Goal: Task Accomplishment & Management: Use online tool/utility

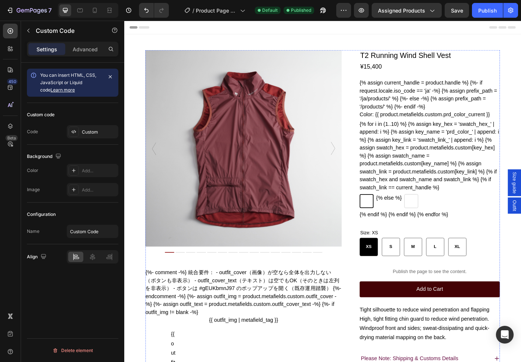
scroll to position [115, 0]
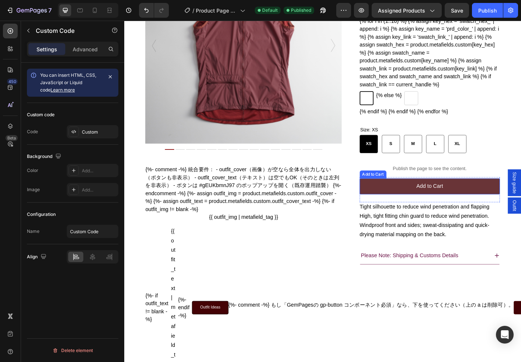
click at [390, 214] on button "Add to Cart" at bounding box center [465, 206] width 156 height 18
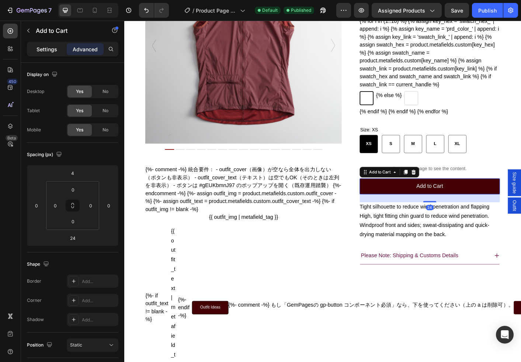
click at [42, 50] on p "Settings" at bounding box center [47, 49] width 21 height 8
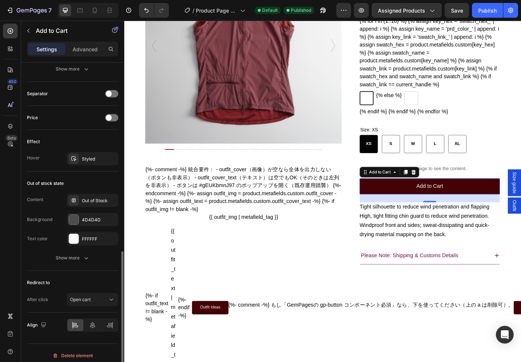
scroll to position [470, 0]
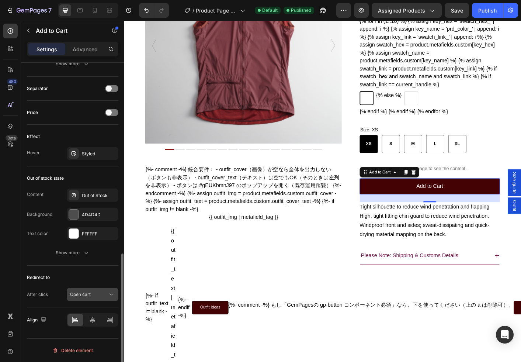
click at [73, 295] on span "Open cart" at bounding box center [80, 294] width 21 height 6
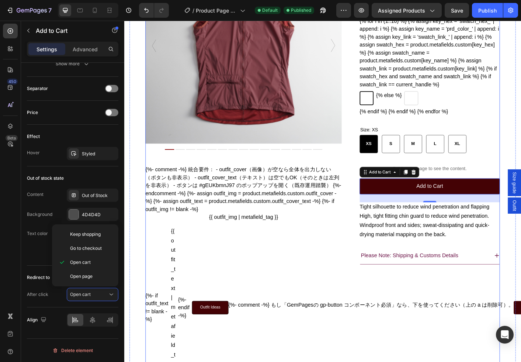
click at [376, 276] on div "Product Images T2 Running Wind Shell Vest Product Title ¥15,400 Product Price P…" at bounding box center [345, 287] width 395 height 697
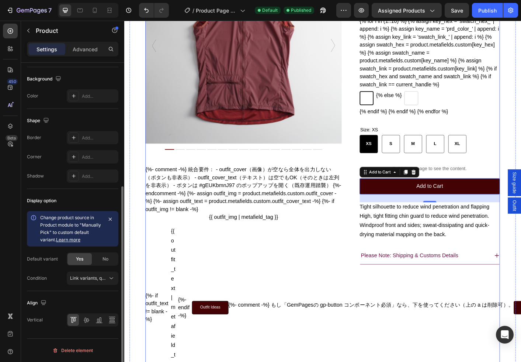
scroll to position [0, 0]
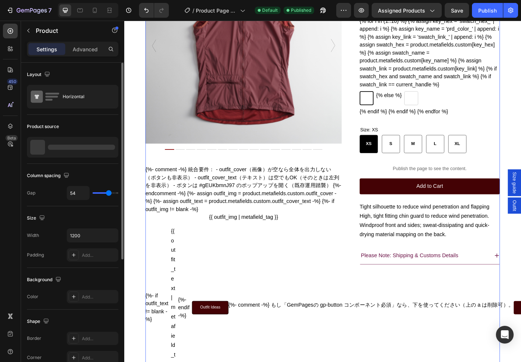
click at [376, 276] on div "Product Images T2 Running Wind Shell Vest Product Title ¥15,400 Product Price P…" at bounding box center [345, 287] width 395 height 697
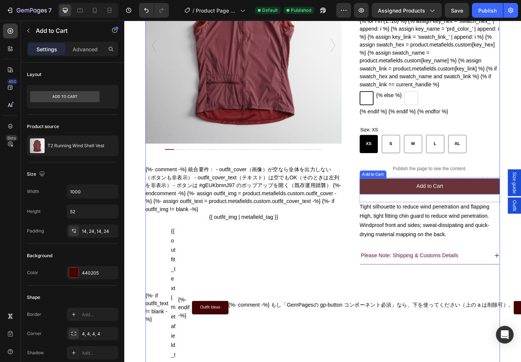
click at [477, 214] on button "Add to Cart" at bounding box center [465, 206] width 156 height 18
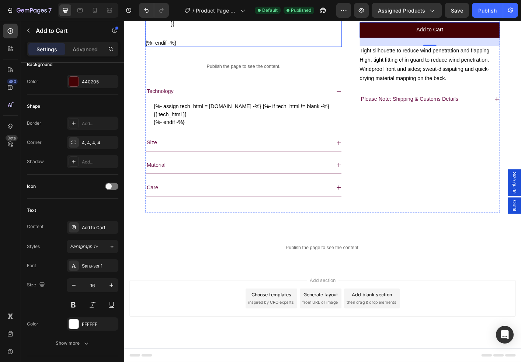
scroll to position [555, 0]
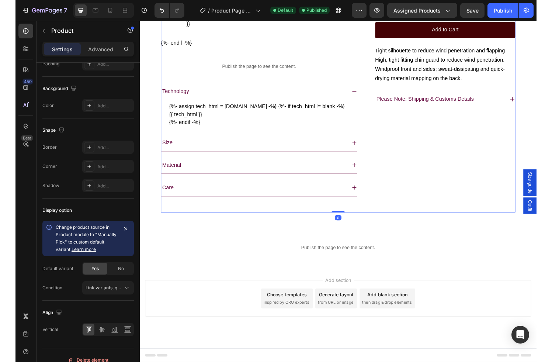
scroll to position [0, 0]
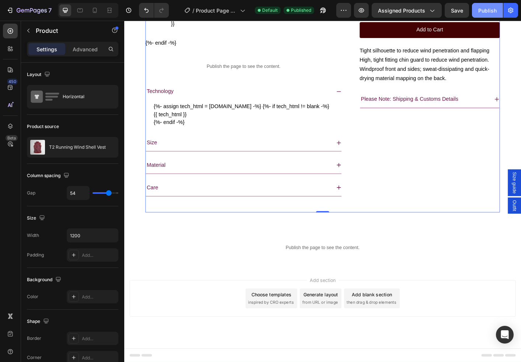
click at [484, 8] on div "Publish" at bounding box center [487, 11] width 18 height 8
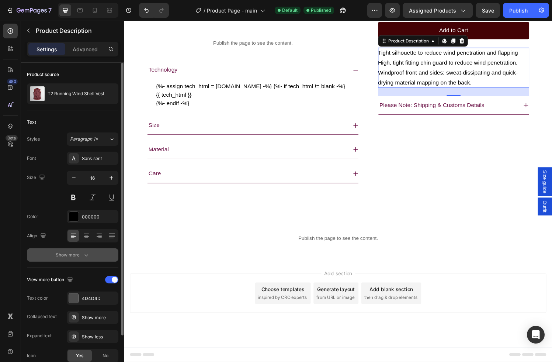
click at [75, 253] on div "Show more" at bounding box center [73, 254] width 34 height 7
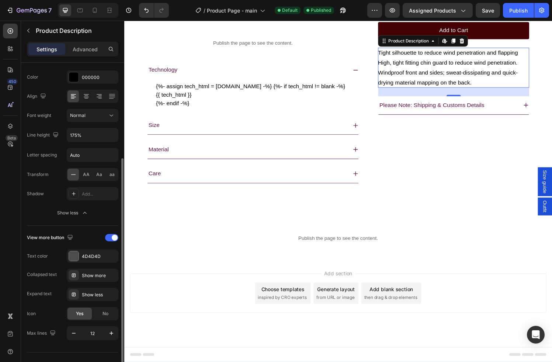
scroll to position [141, 0]
click at [111, 235] on div at bounding box center [111, 235] width 13 height 7
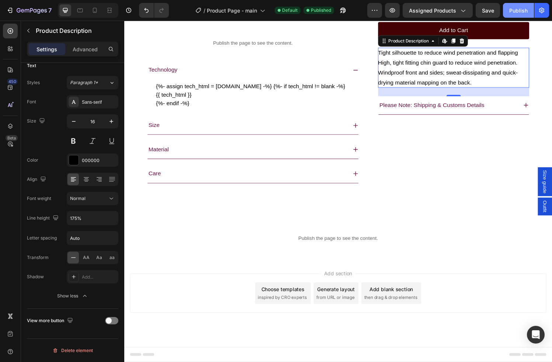
click at [521, 10] on div "Publish" at bounding box center [518, 11] width 18 height 8
click at [28, 30] on icon "button" at bounding box center [28, 31] width 2 height 4
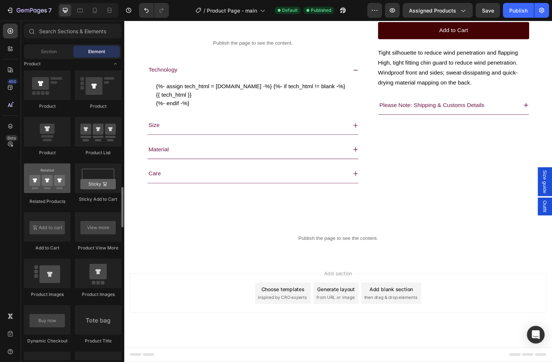
scroll to position [945, 0]
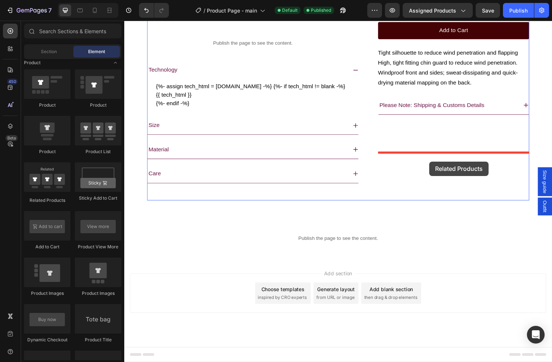
drag, startPoint x: 172, startPoint y: 200, endPoint x: 440, endPoint y: 166, distance: 270.7
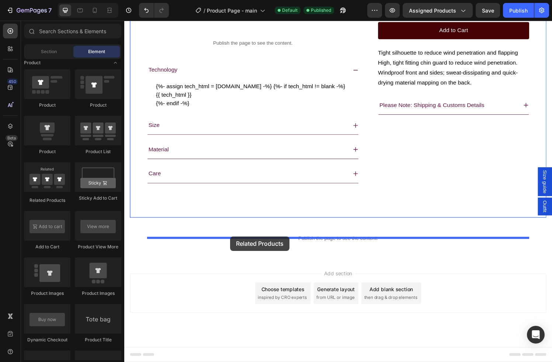
drag, startPoint x: 167, startPoint y: 207, endPoint x: 234, endPoint y: 244, distance: 76.6
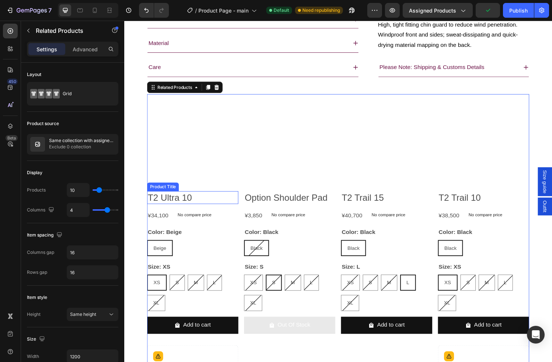
scroll to position [653, 0]
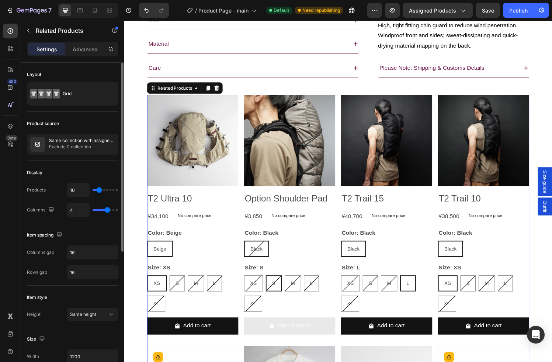
type input "9"
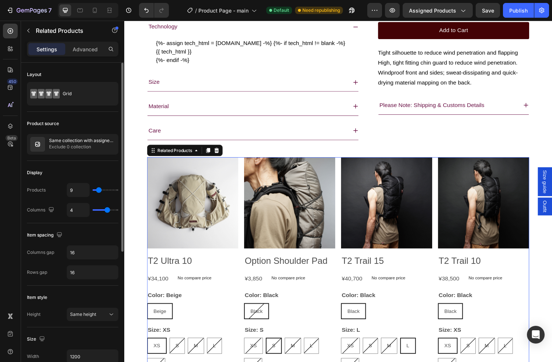
type input "8"
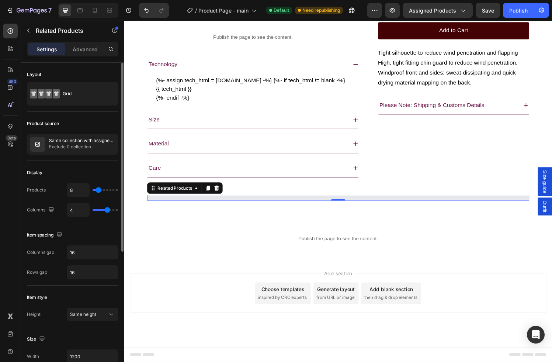
type input "7"
type input "6"
type input "5"
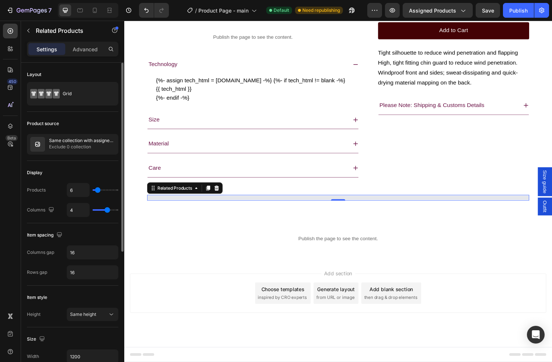
type input "5"
type input "4"
type input "3"
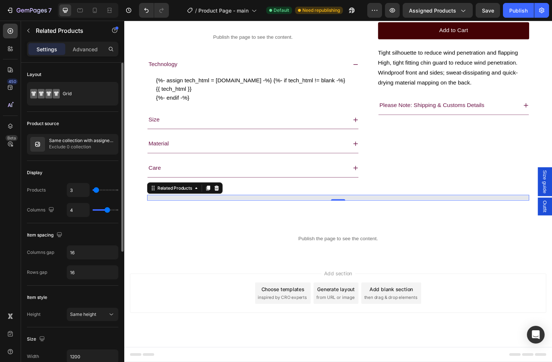
click at [96, 190] on input "range" at bounding box center [106, 189] width 26 height 1
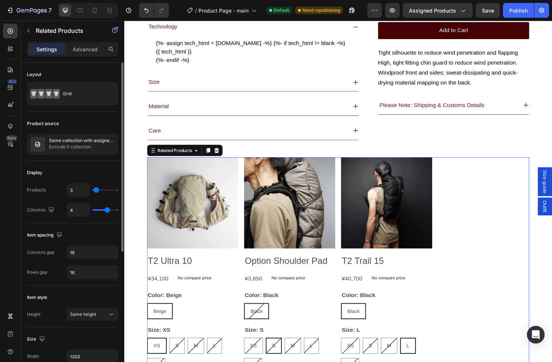
scroll to position [653, 0]
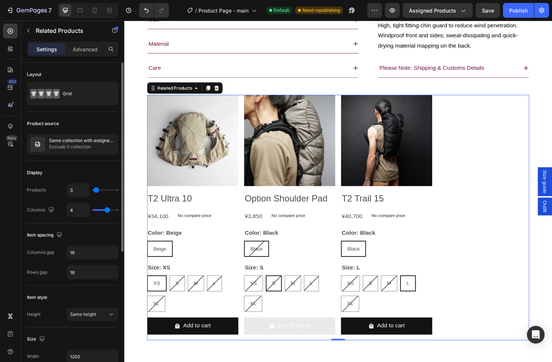
click at [96, 190] on input "range" at bounding box center [106, 189] width 26 height 1
type input "3"
type input "2"
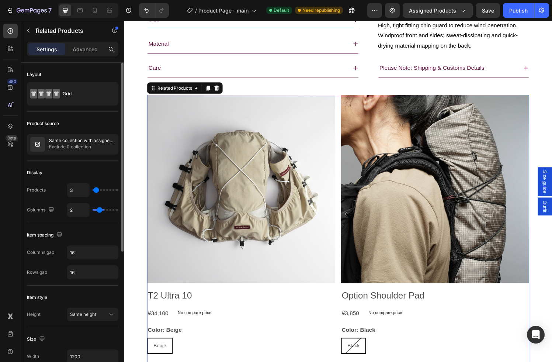
type input "1"
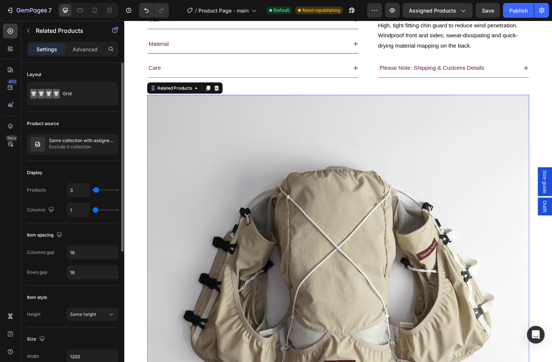
type input "2"
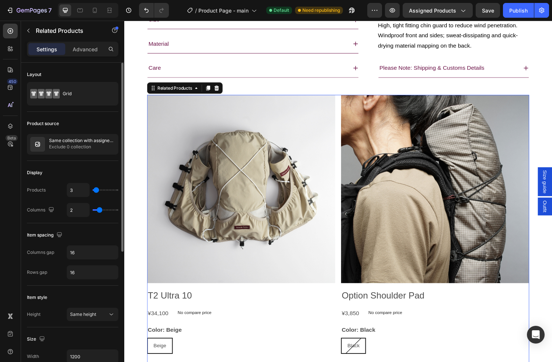
type input "3"
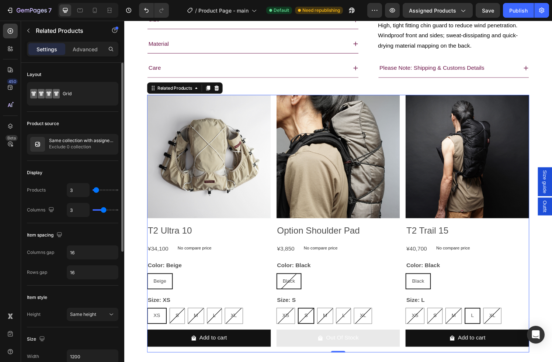
type input "3"
click at [105, 209] on input "range" at bounding box center [106, 209] width 26 height 1
type input "1"
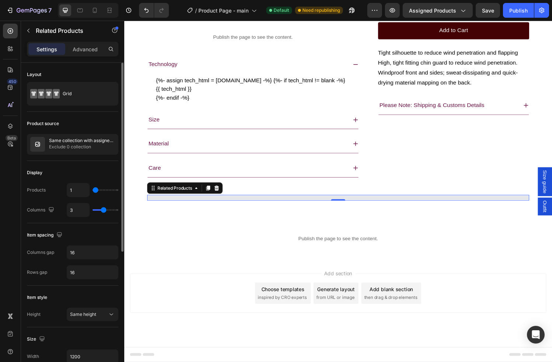
drag, startPoint x: 96, startPoint y: 190, endPoint x: 84, endPoint y: 188, distance: 11.9
type input "1"
click at [93, 189] on input "range" at bounding box center [106, 189] width 26 height 1
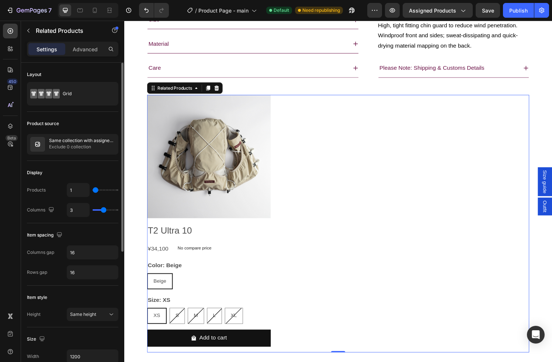
type input "5"
type input "6"
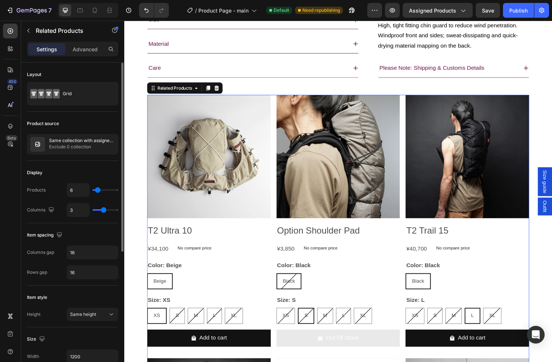
type input "7"
type input "8"
type input "9"
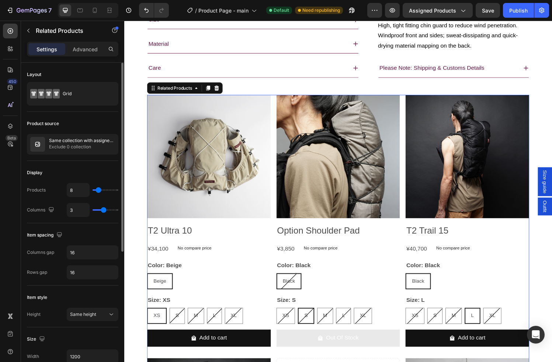
type input "9"
type input "10"
type input "9"
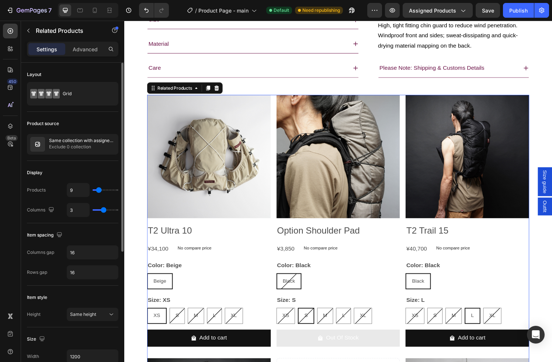
type input "6"
type input "5"
type input "4"
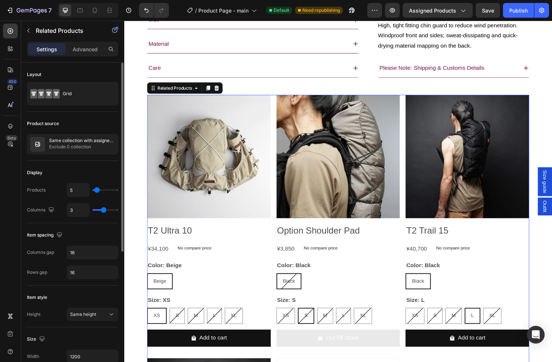
type input "4"
type input "3"
type input "2"
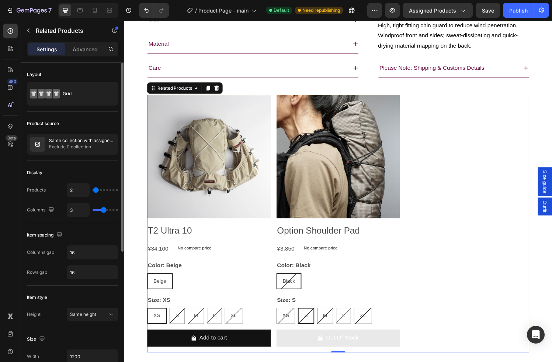
type input "3"
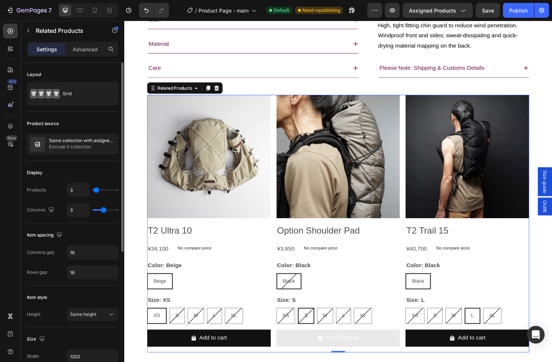
type input "3"
click at [96, 189] on input "range" at bounding box center [106, 189] width 26 height 1
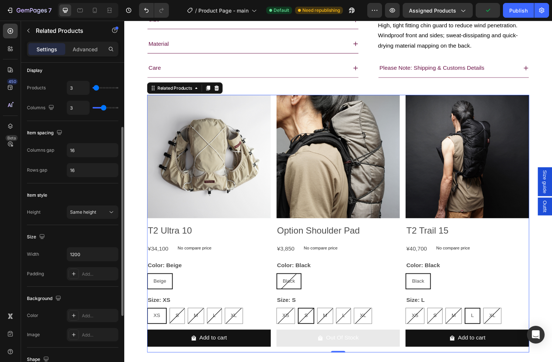
scroll to position [105, 0]
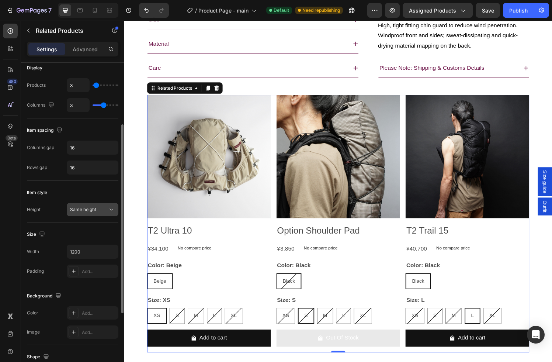
click at [91, 207] on span "Same height" at bounding box center [83, 210] width 26 height 6
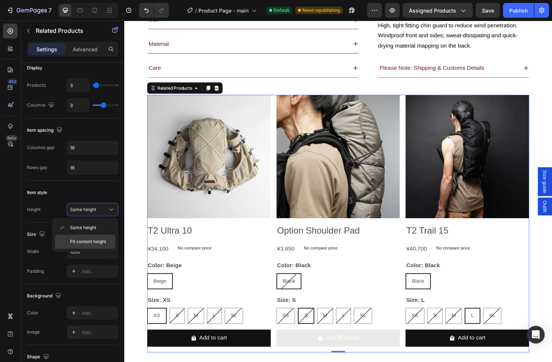
click at [92, 242] on span "Fit content height" at bounding box center [88, 241] width 36 height 7
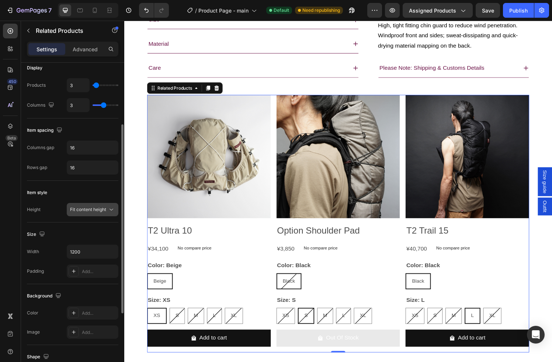
click at [94, 210] on span "Fit content height" at bounding box center [88, 210] width 36 height 6
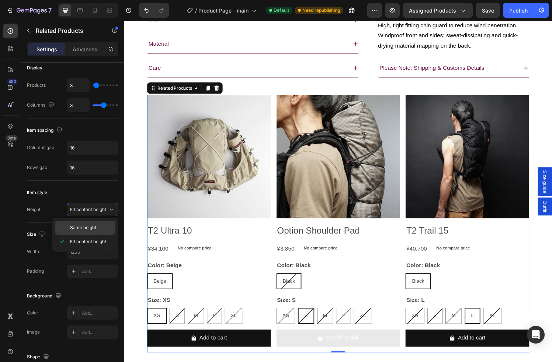
click at [89, 226] on span "Same height" at bounding box center [83, 227] width 26 height 7
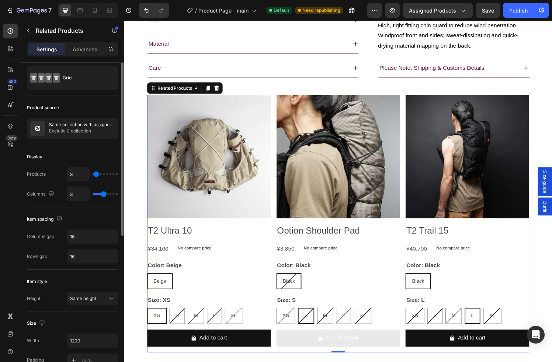
scroll to position [0, 0]
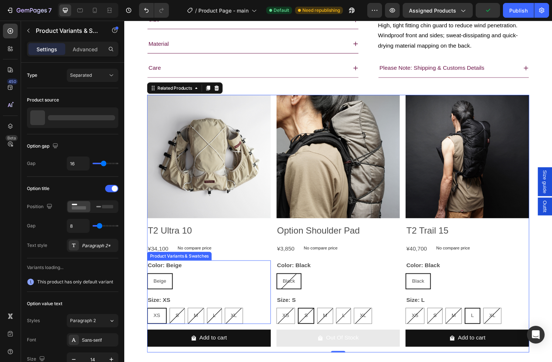
click at [214, 334] on div "Size: XS XS XS XS S S S M M M L L L XL XL XL" at bounding box center [212, 319] width 128 height 30
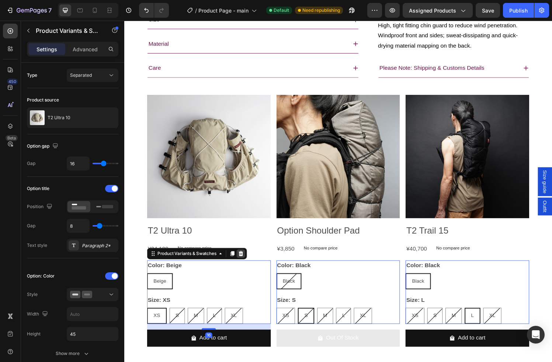
click at [245, 264] on icon at bounding box center [245, 261] width 5 height 5
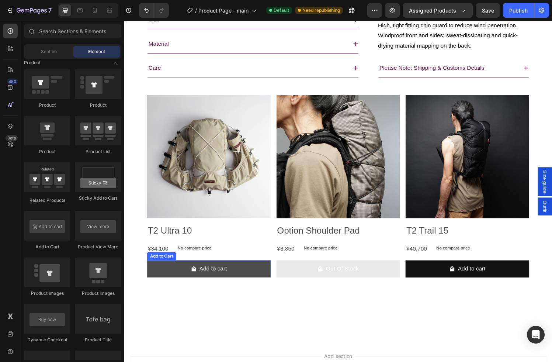
click at [167, 286] on button "Add to cart" at bounding box center [212, 278] width 128 height 18
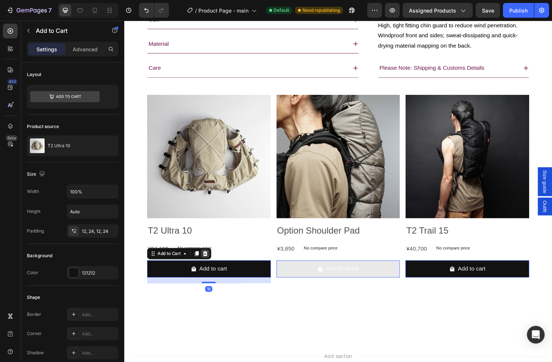
click at [210, 264] on icon at bounding box center [208, 262] width 6 height 6
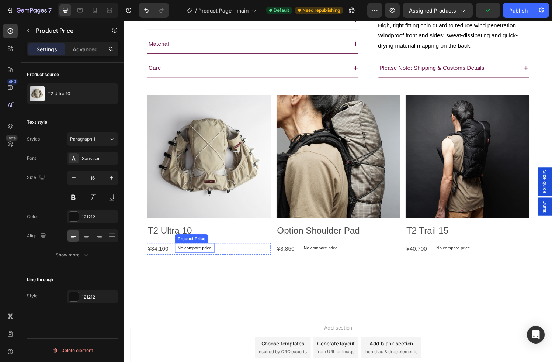
click at [206, 258] on p "No compare price" at bounding box center [197, 255] width 35 height 4
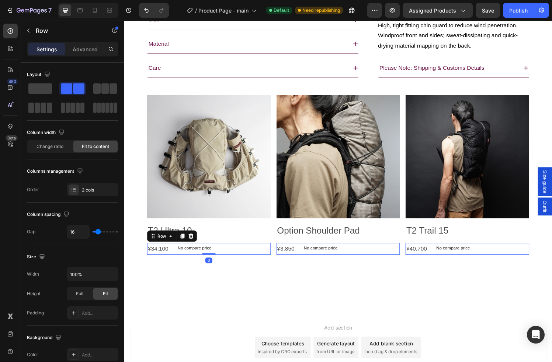
click at [236, 263] on div "¥34,100 Product Price Product Price No compare price Product Price Row 0" at bounding box center [212, 256] width 128 height 12
click at [194, 246] on icon at bounding box center [193, 243] width 5 height 5
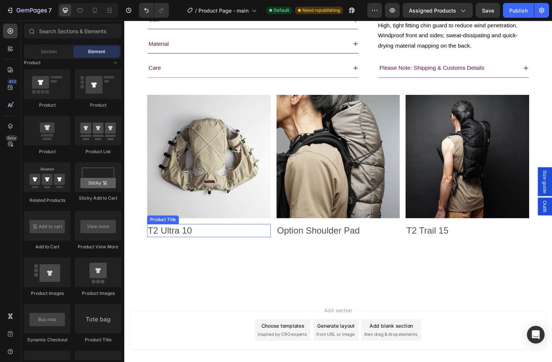
click at [218, 245] on h2 "T2 Ultra 10" at bounding box center [212, 238] width 128 height 14
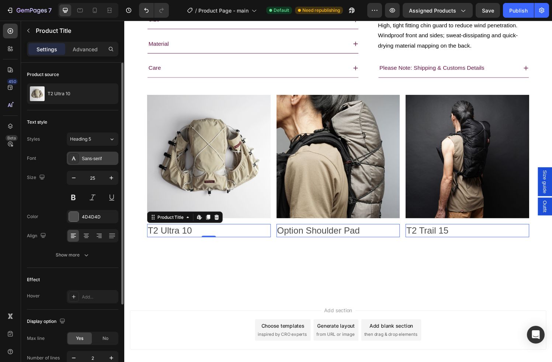
click at [98, 161] on div "Sans-serif" at bounding box center [99, 158] width 35 height 7
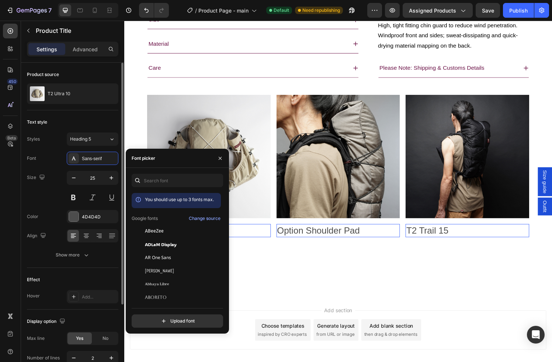
click at [41, 191] on div "Size 25" at bounding box center [72, 187] width 91 height 33
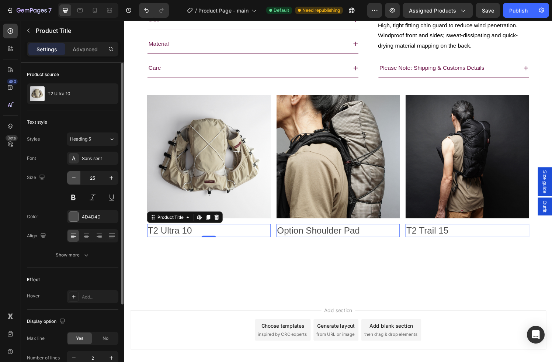
click at [73, 177] on icon "button" at bounding box center [74, 177] width 4 height 1
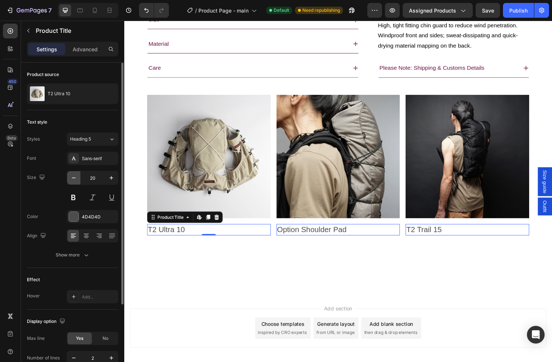
click at [73, 177] on icon "button" at bounding box center [74, 177] width 4 height 1
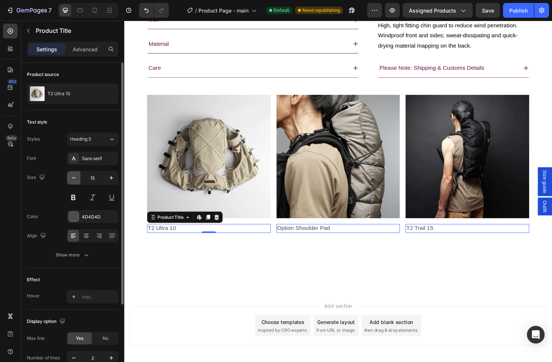
click at [73, 177] on icon "button" at bounding box center [74, 177] width 4 height 1
type input "13"
click at [94, 215] on div "4D4D4D" at bounding box center [92, 217] width 21 height 7
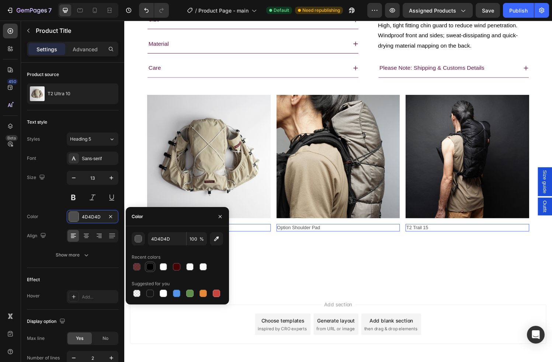
click at [155, 266] on div at bounding box center [150, 267] width 10 height 10
type input "000000"
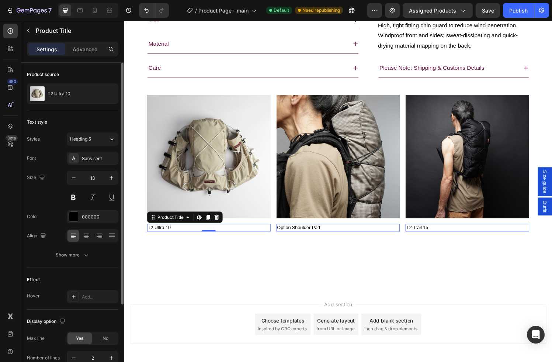
click at [38, 201] on div "Size 13" at bounding box center [72, 187] width 91 height 33
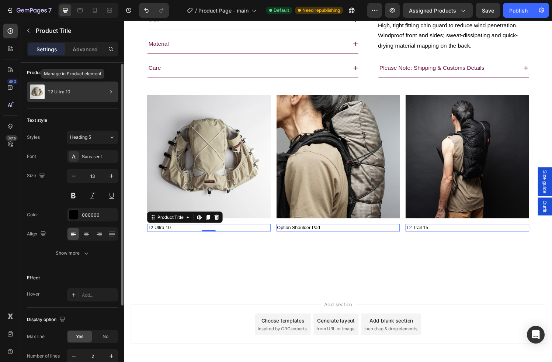
click at [91, 90] on div "T2 Ultra 10" at bounding box center [72, 92] width 91 height 21
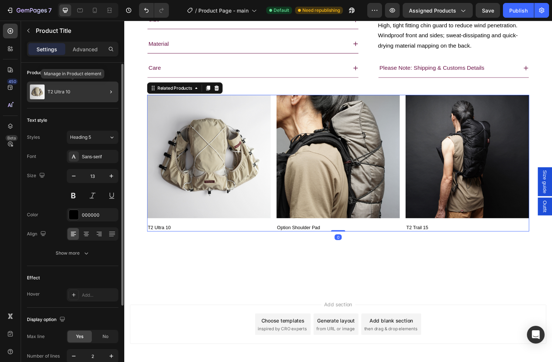
scroll to position [0, 0]
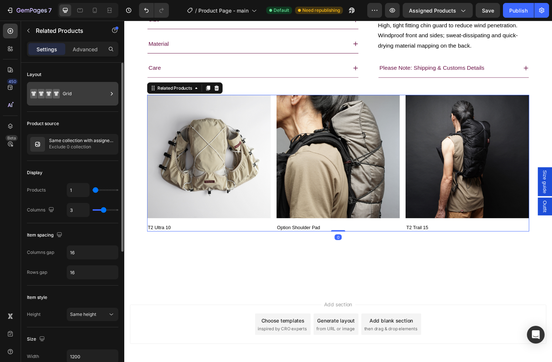
click at [97, 92] on div "Grid" at bounding box center [85, 93] width 45 height 17
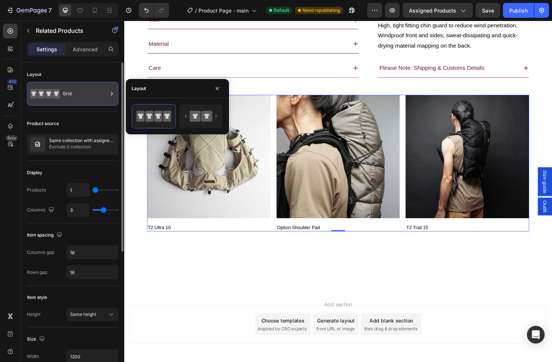
click at [107, 94] on div "Grid" at bounding box center [85, 93] width 45 height 17
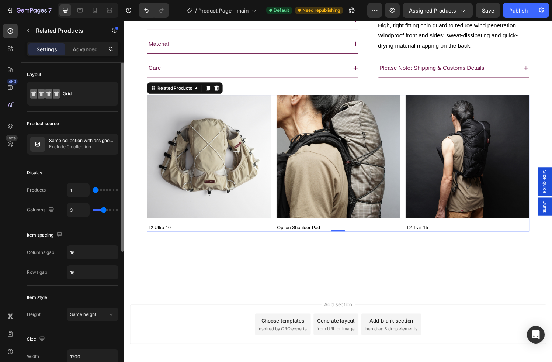
click at [89, 161] on div "Layout Grid" at bounding box center [72, 192] width 91 height 62
click at [85, 76] on div "Layout" at bounding box center [72, 75] width 91 height 12
click at [112, 93] on icon at bounding box center [111, 93] width 7 height 7
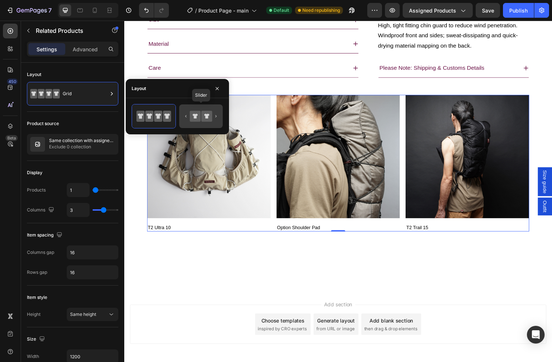
click at [202, 115] on icon at bounding box center [206, 116] width 11 height 11
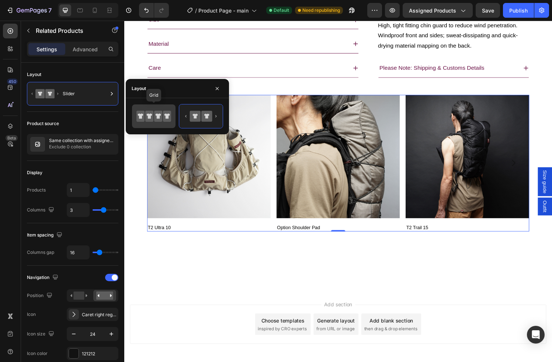
click at [149, 111] on icon at bounding box center [149, 116] width 8 height 11
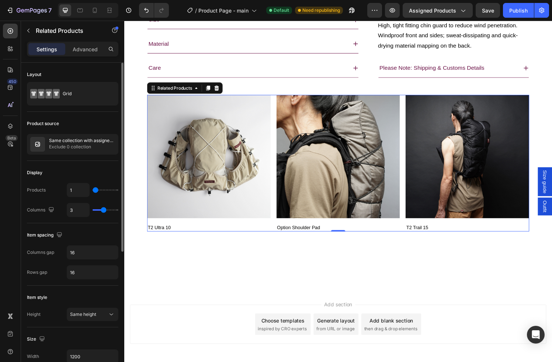
click at [57, 327] on div "Product source Same collection with assigned product Exclude 0 collection" at bounding box center [72, 358] width 91 height 62
click at [84, 145] on p "Exclude 0 collection" at bounding box center [82, 146] width 66 height 7
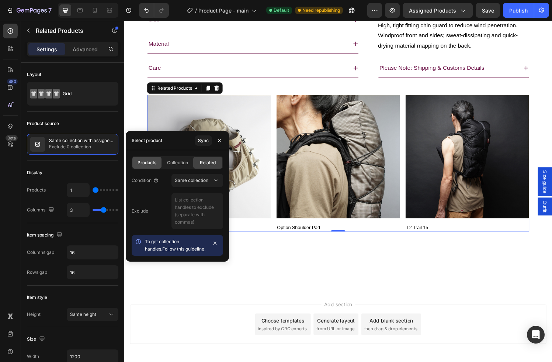
click at [148, 165] on span "Products" at bounding box center [147, 162] width 19 height 7
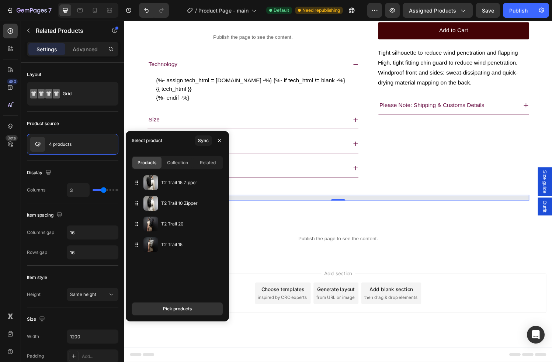
scroll to position [653, 0]
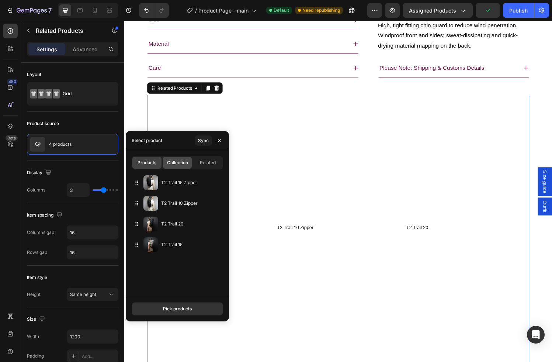
click at [174, 162] on span "Collection" at bounding box center [177, 162] width 21 height 7
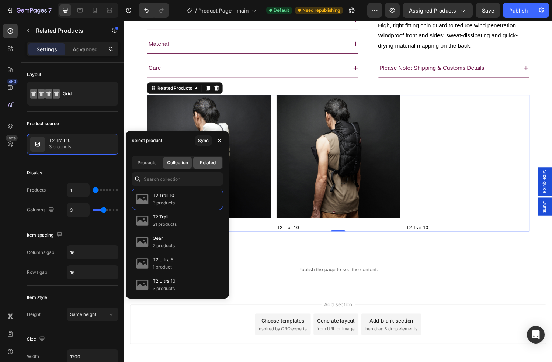
click at [212, 163] on span "Related" at bounding box center [208, 162] width 16 height 7
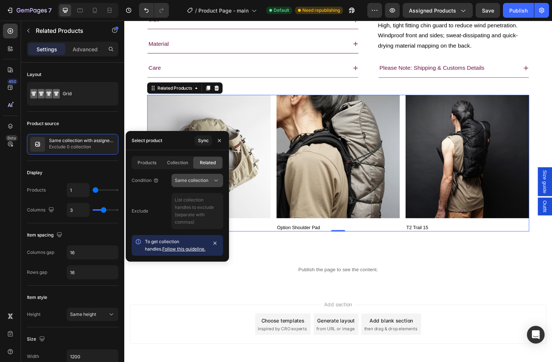
click at [215, 178] on icon at bounding box center [215, 180] width 7 height 7
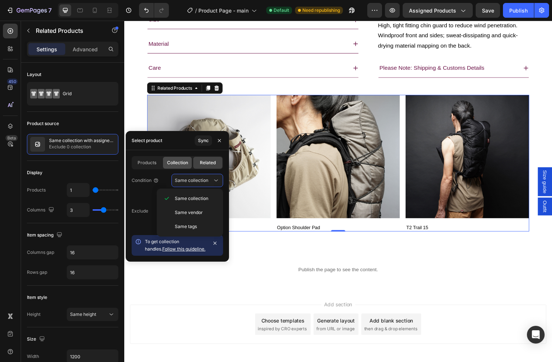
click at [186, 167] on div "Collection" at bounding box center [177, 163] width 29 height 12
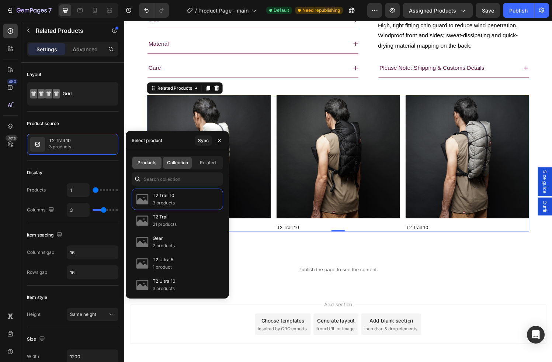
click at [153, 163] on span "Products" at bounding box center [147, 162] width 19 height 7
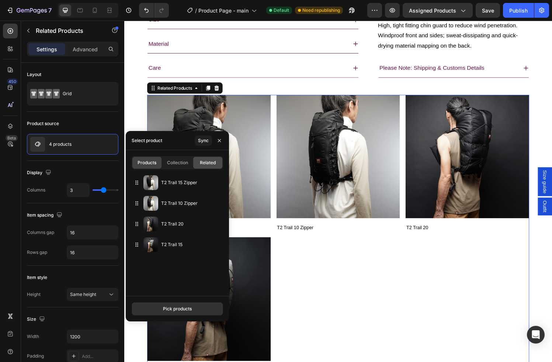
click at [214, 161] on span "Related" at bounding box center [208, 162] width 16 height 7
type input "1"
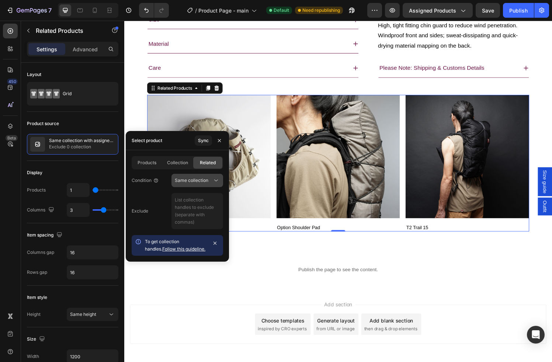
click at [205, 179] on span "Same collection" at bounding box center [192, 180] width 34 height 6
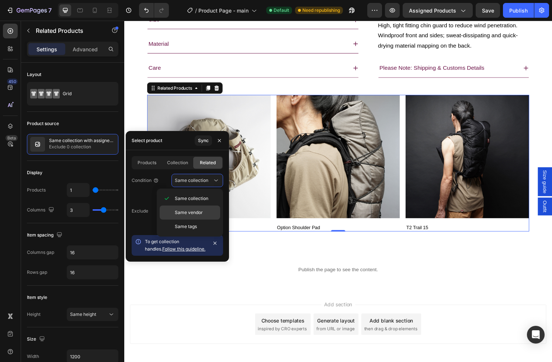
click at [197, 219] on div "Same vendor" at bounding box center [190, 226] width 60 height 14
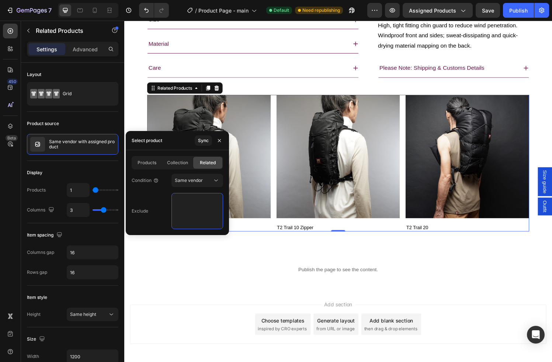
click at [201, 211] on textarea at bounding box center [198, 211] width 52 height 36
click at [141, 202] on div "Exclude" at bounding box center [177, 211] width 91 height 36
click at [221, 138] on icon "button" at bounding box center [220, 141] width 6 height 6
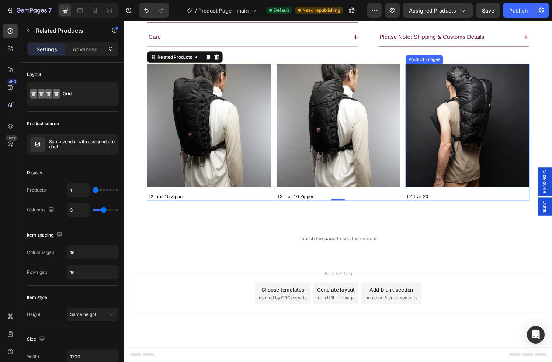
scroll to position [724, 0]
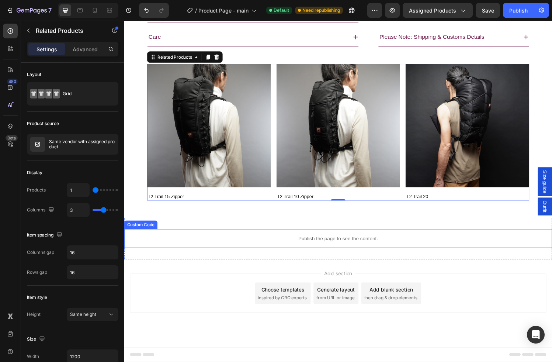
click at [375, 241] on div "Publish the page to see the content." at bounding box center [345, 246] width 443 height 20
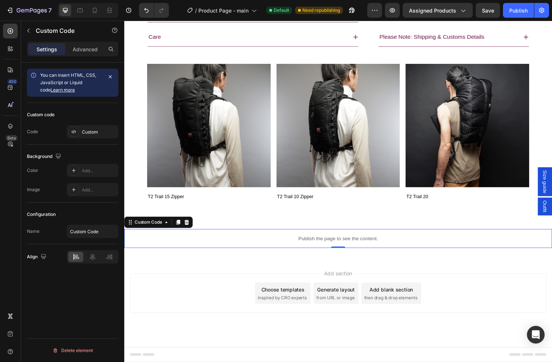
click at [375, 241] on div "Publish the page to see the content." at bounding box center [345, 246] width 443 height 20
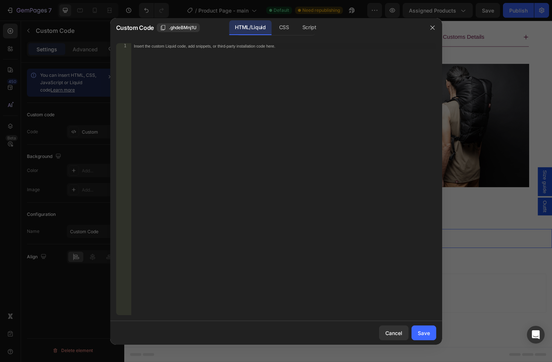
scroll to position [720, 0]
click at [297, 22] on div "CSS" at bounding box center [310, 27] width 26 height 15
click at [240, 29] on div "HTML/Liquid" at bounding box center [250, 27] width 42 height 15
click at [314, 28] on div "Script" at bounding box center [310, 27] width 26 height 15
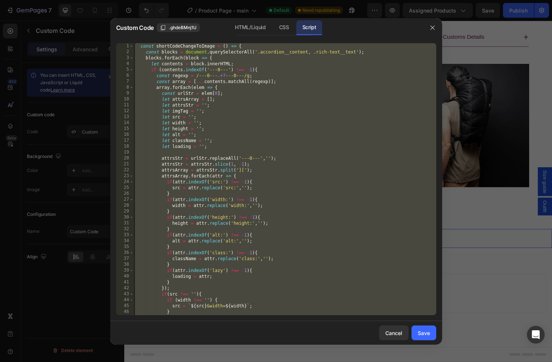
click at [313, 132] on div "const shortCodeChangeToImage = ( ) => { const blocks = document . querySelector…" at bounding box center [285, 179] width 303 height 272
type textarea "let alt = '';"
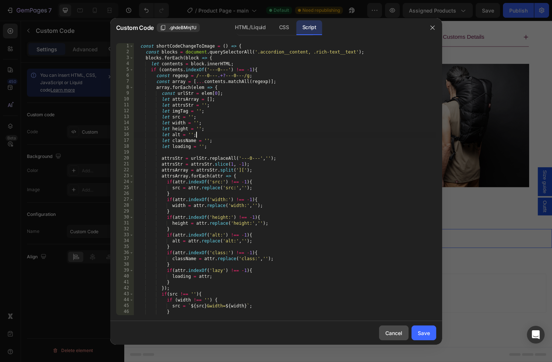
click at [401, 329] on div "Cancel" at bounding box center [393, 333] width 17 height 8
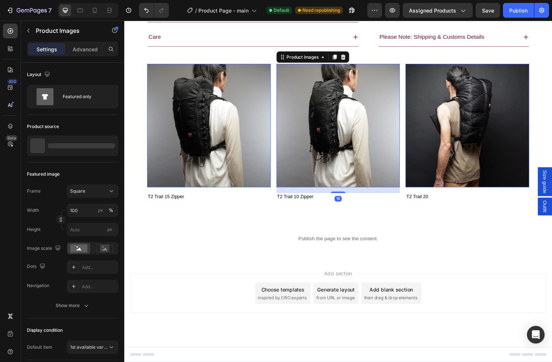
click at [363, 188] on img at bounding box center [346, 129] width 128 height 128
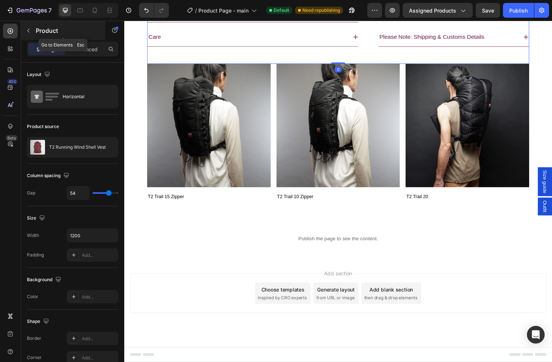
click at [28, 30] on icon "button" at bounding box center [28, 31] width 2 height 4
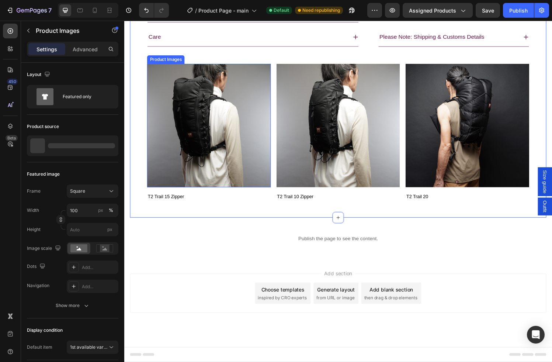
click at [155, 64] on div "Product Images" at bounding box center [167, 61] width 36 height 7
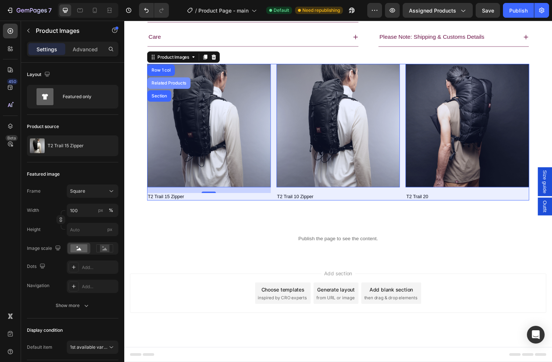
click at [161, 87] on div "Related Products" at bounding box center [170, 85] width 39 height 4
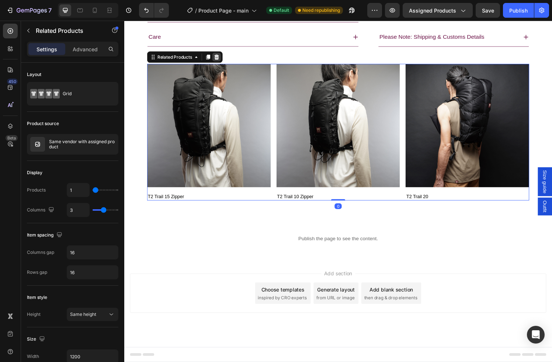
click at [219, 60] on icon at bounding box center [220, 57] width 5 height 5
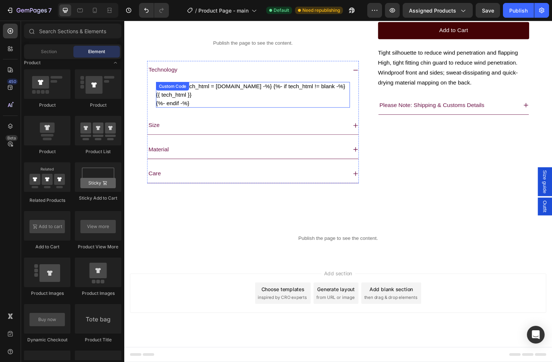
scroll to position [582, 0]
click at [513, 9] on div "Publish" at bounding box center [518, 11] width 18 height 8
